Goal: Book appointment/travel/reservation

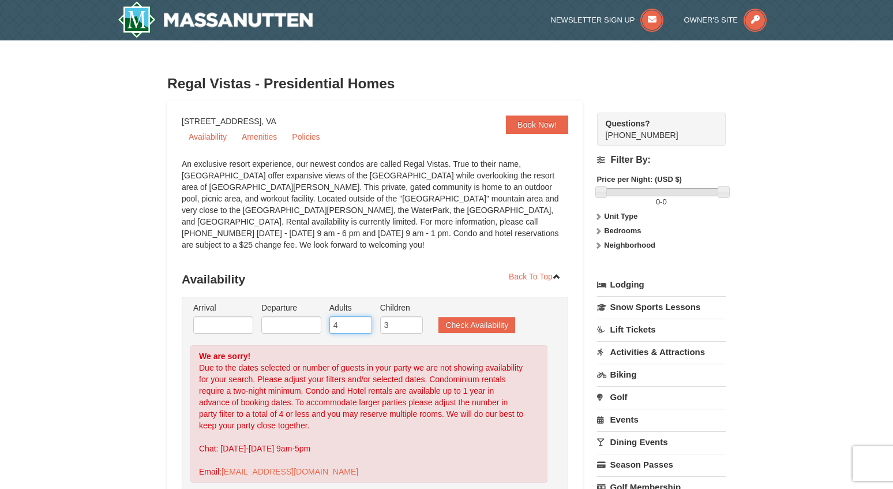
click at [365, 317] on input "4" at bounding box center [350, 324] width 43 height 17
click at [363, 317] on input "3" at bounding box center [350, 324] width 43 height 17
type input "2"
click at [363, 317] on input "2" at bounding box center [350, 324] width 43 height 17
click at [468, 317] on button "Check Availability" at bounding box center [476, 325] width 77 height 16
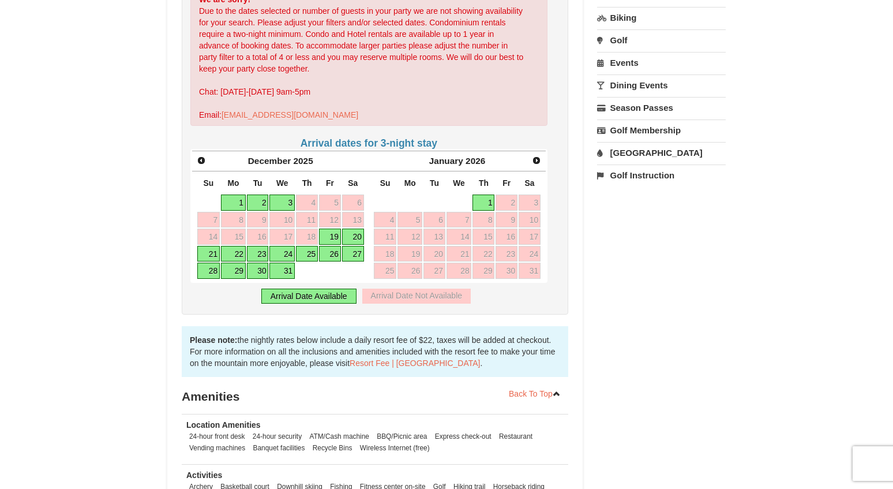
scroll to position [358, 0]
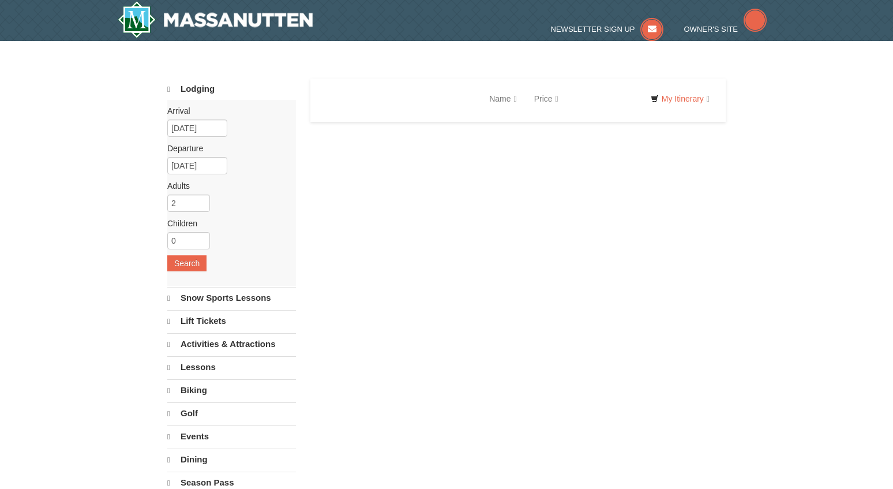
select select "10"
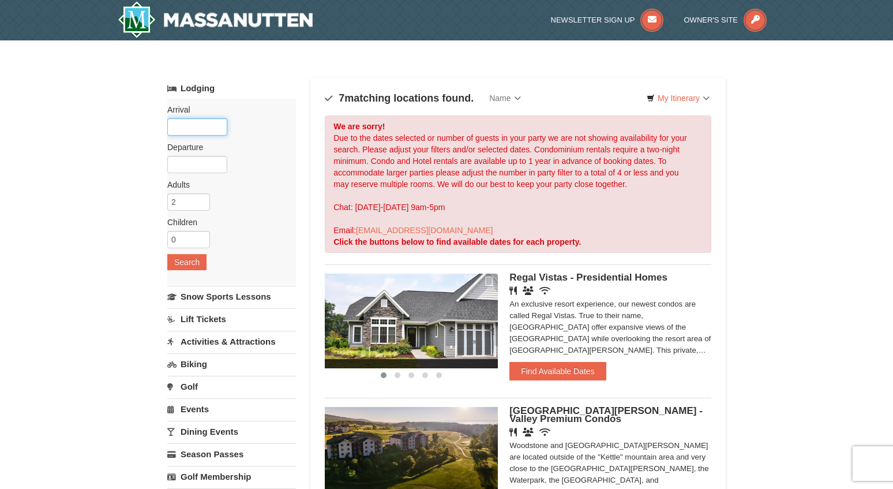
click at [183, 129] on input "text" at bounding box center [197, 126] width 60 height 17
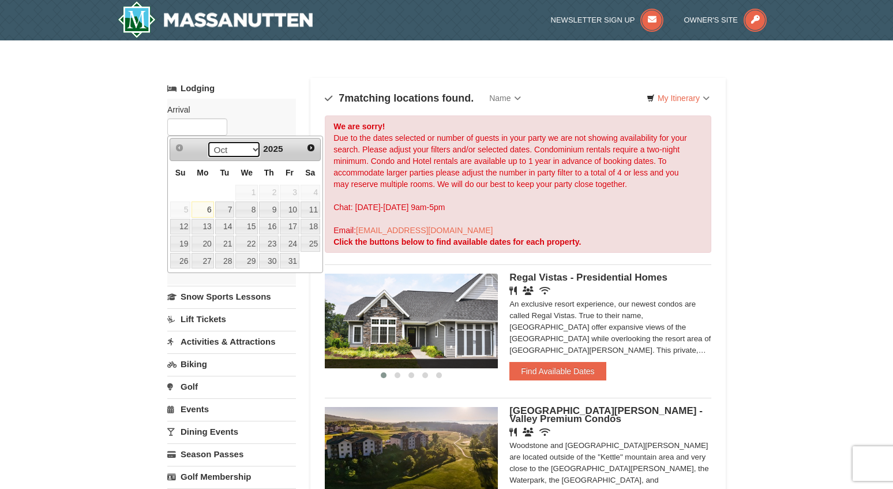
click at [250, 151] on select "Oct Nov Dec" at bounding box center [234, 149] width 54 height 17
click at [275, 190] on link "4" at bounding box center [269, 193] width 20 height 16
type input "[DATE]"
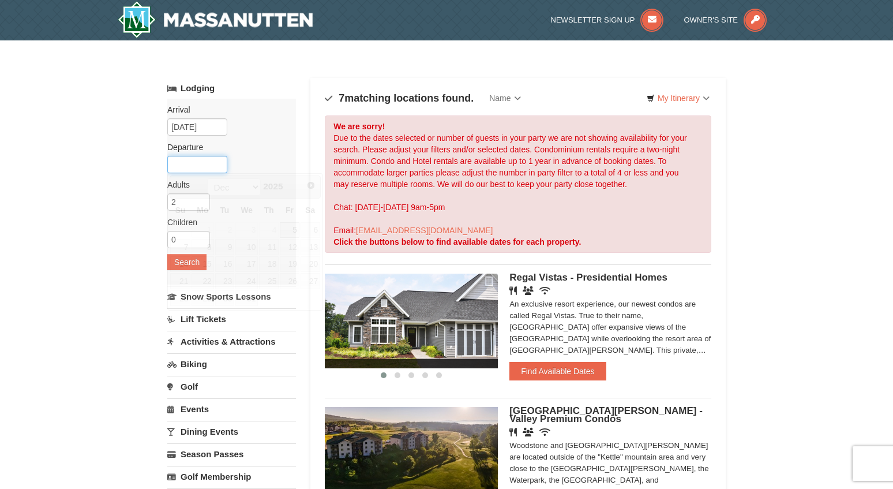
click at [198, 167] on input "text" at bounding box center [197, 164] width 60 height 17
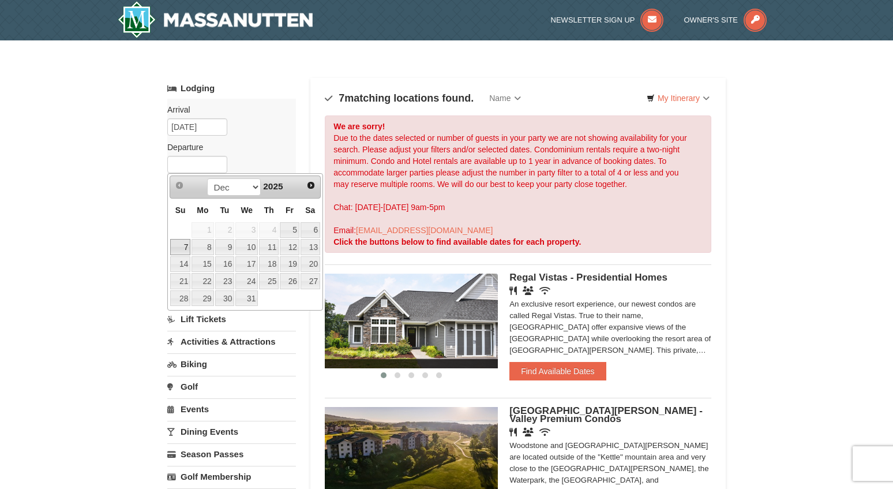
click at [180, 248] on link "7" at bounding box center [180, 247] width 20 height 16
type input "[DATE]"
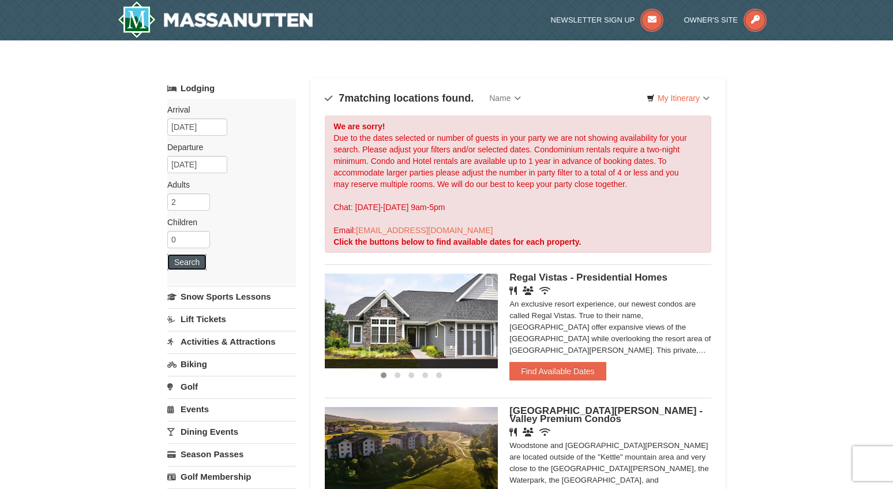
click at [189, 262] on button "Search" at bounding box center [186, 262] width 39 height 16
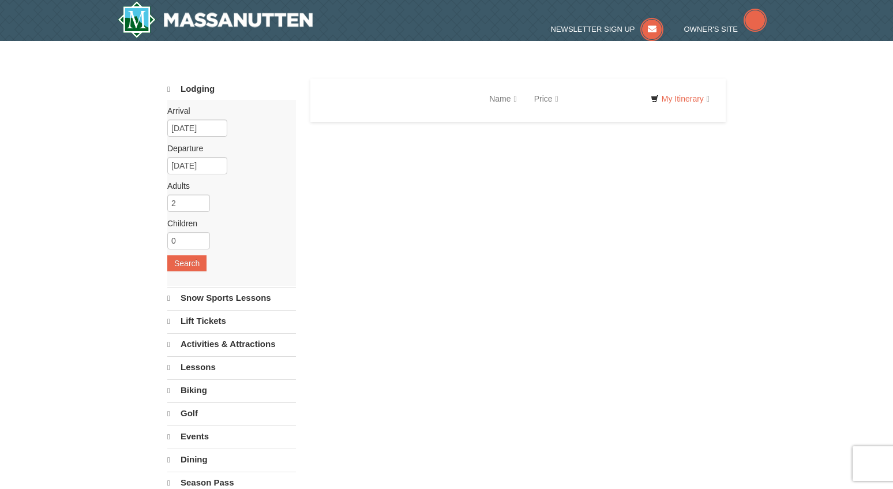
select select "10"
